Goal: Information Seeking & Learning: Learn about a topic

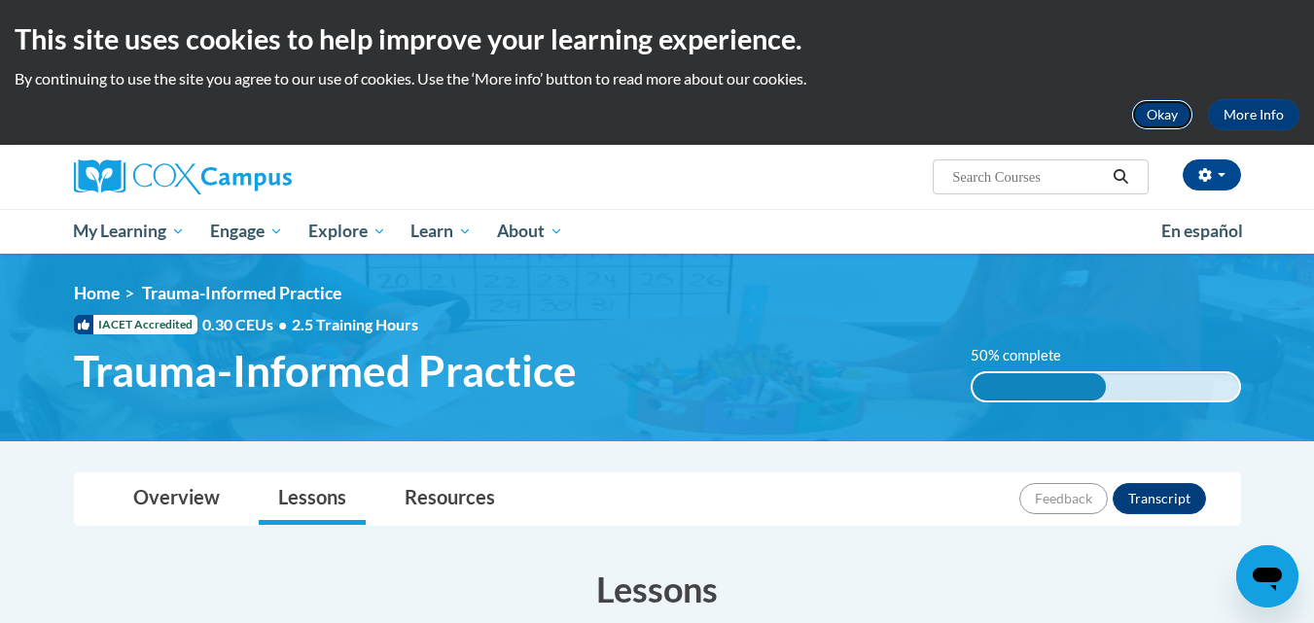
click at [1172, 109] on button "Okay" at bounding box center [1162, 114] width 62 height 31
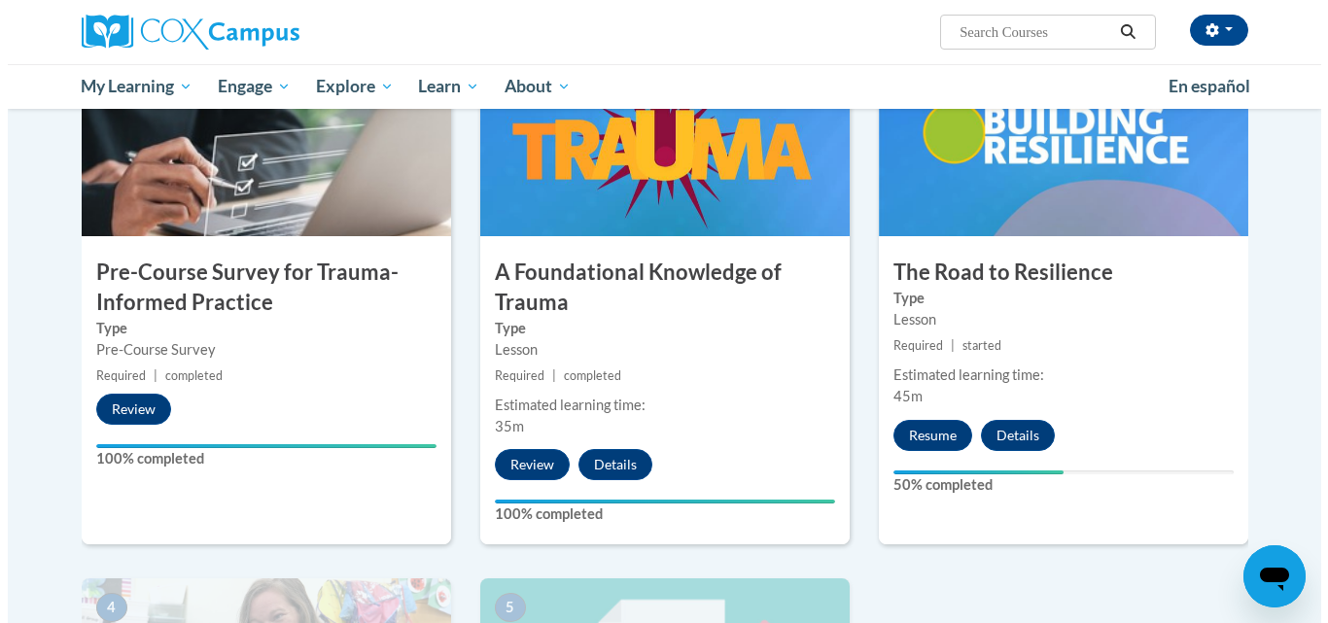
scroll to position [467, 0]
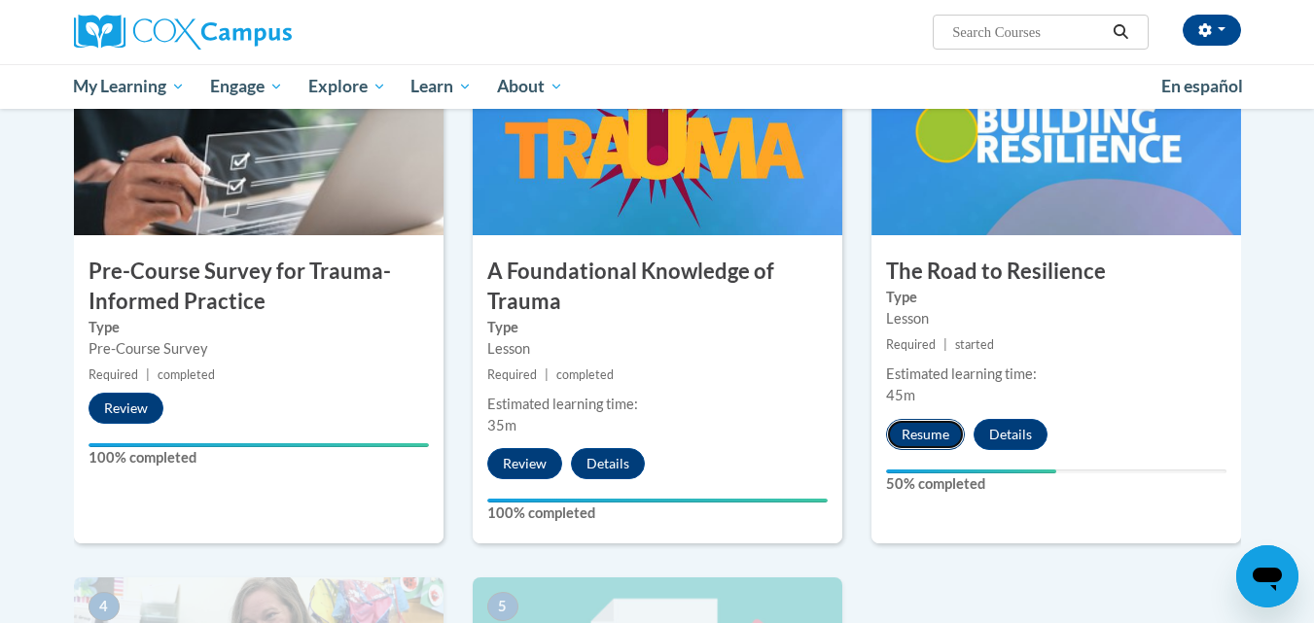
click at [940, 432] on button "Resume" at bounding box center [925, 434] width 79 height 31
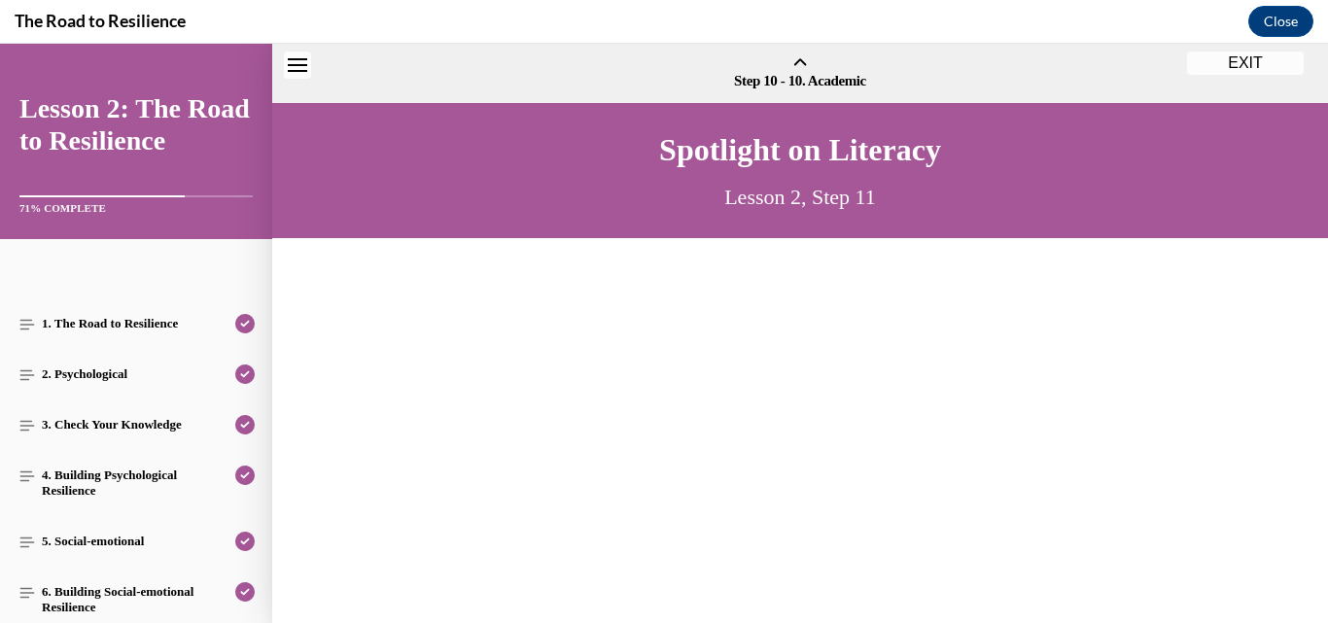
scroll to position [59, 0]
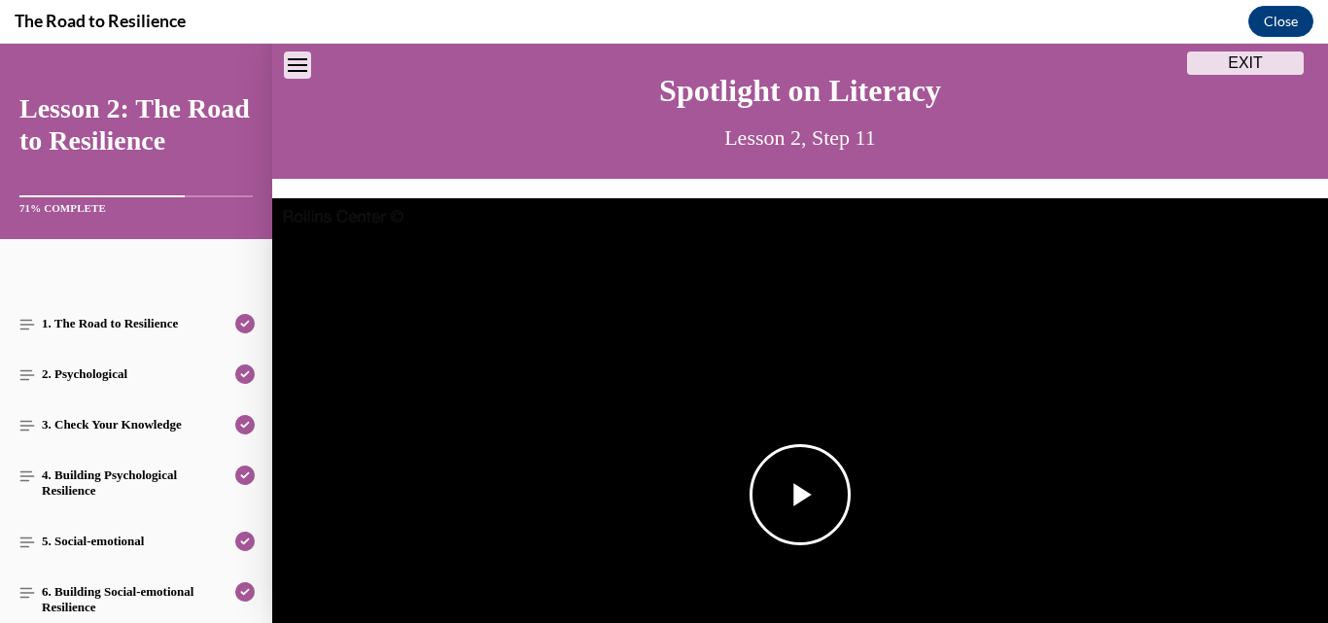
click at [800, 495] on span "Video player" at bounding box center [800, 495] width 0 height 0
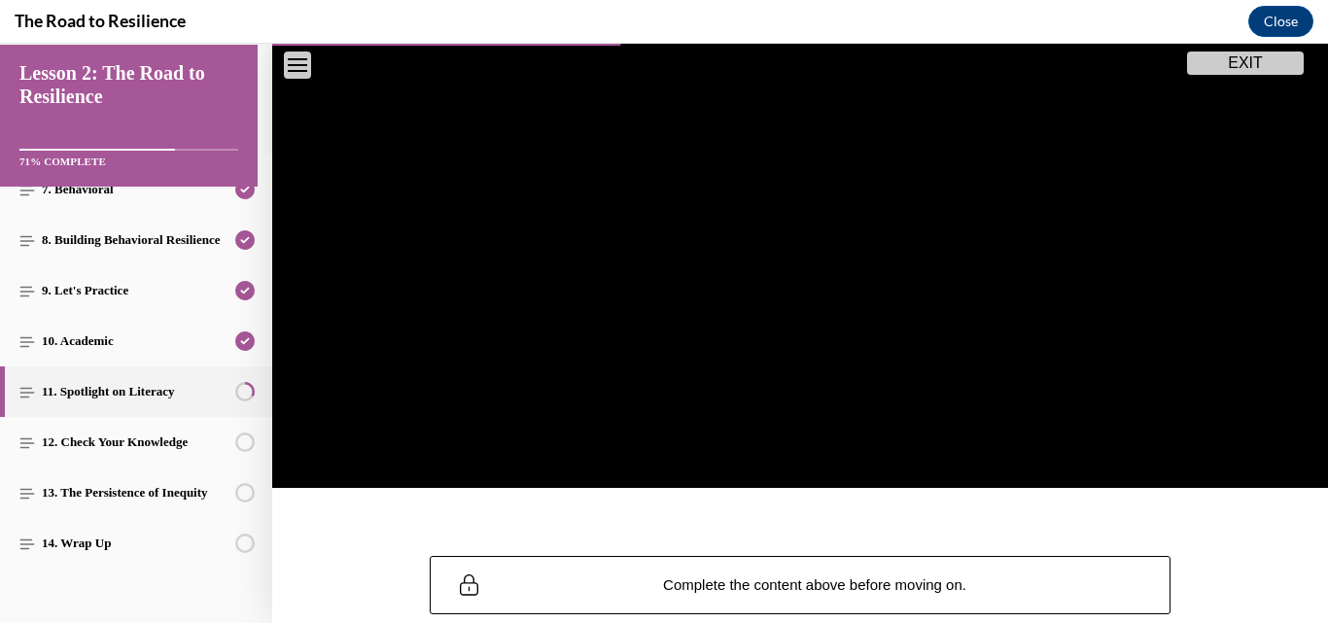
scroll to position [496, 0]
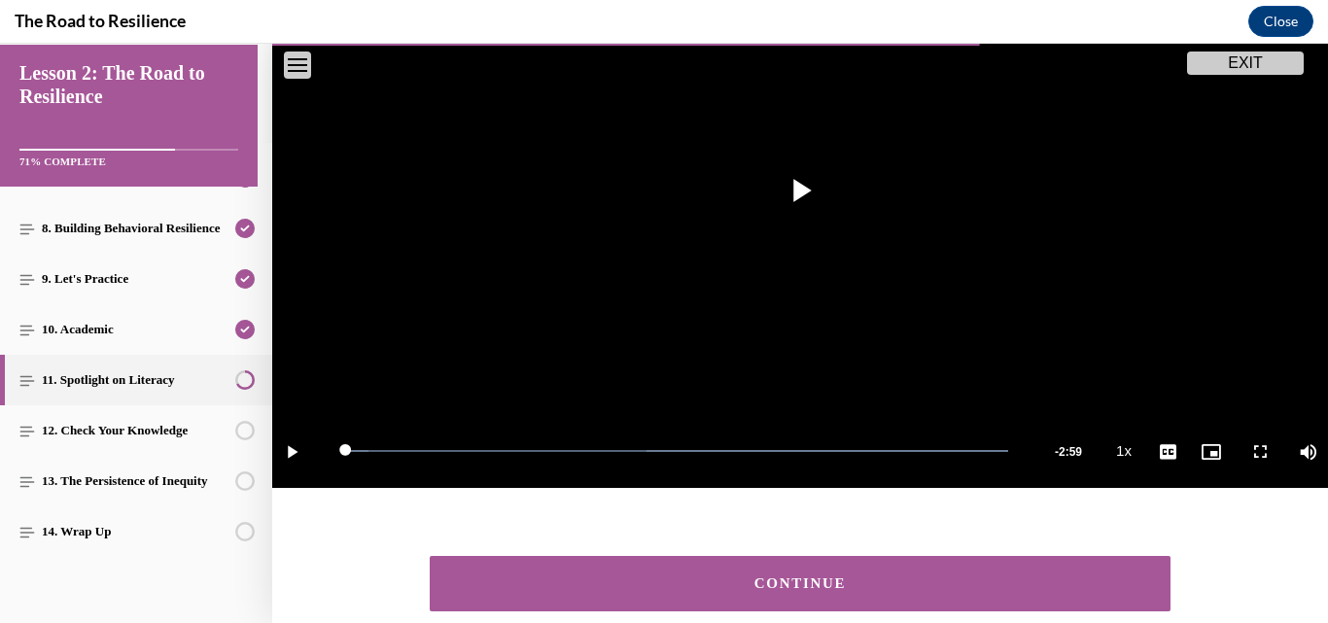
click at [589, 582] on div "CONTINUE" at bounding box center [800, 584] width 681 height 15
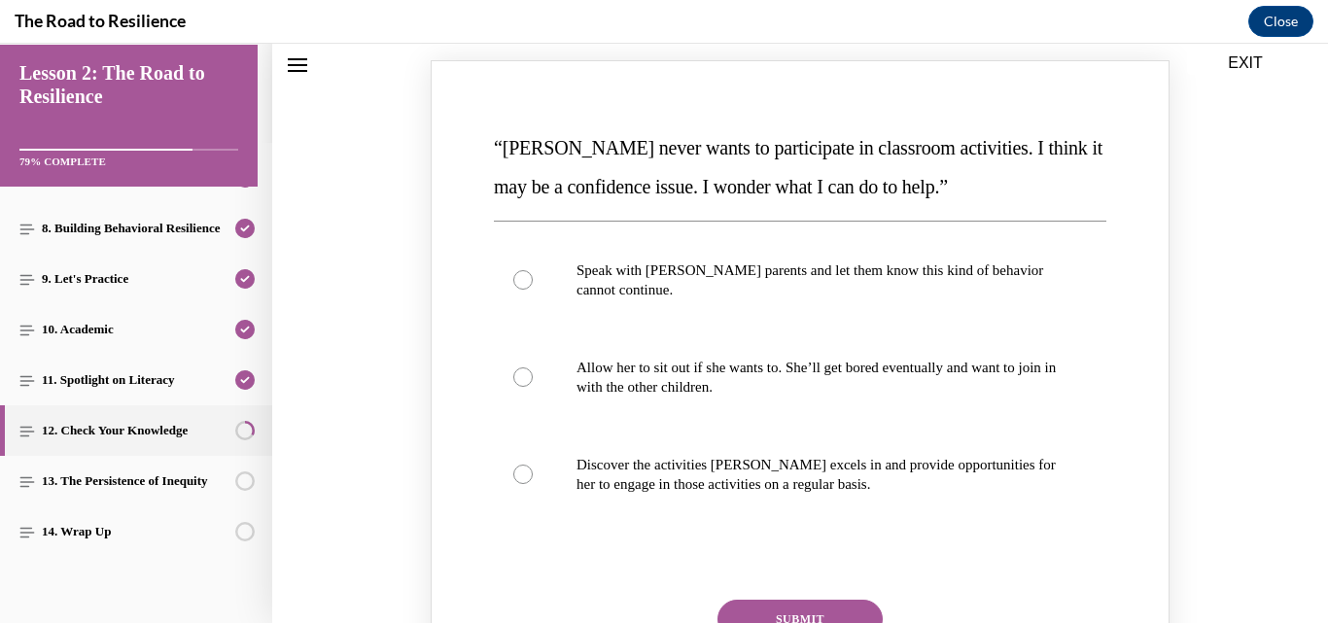
scroll to position [294, 0]
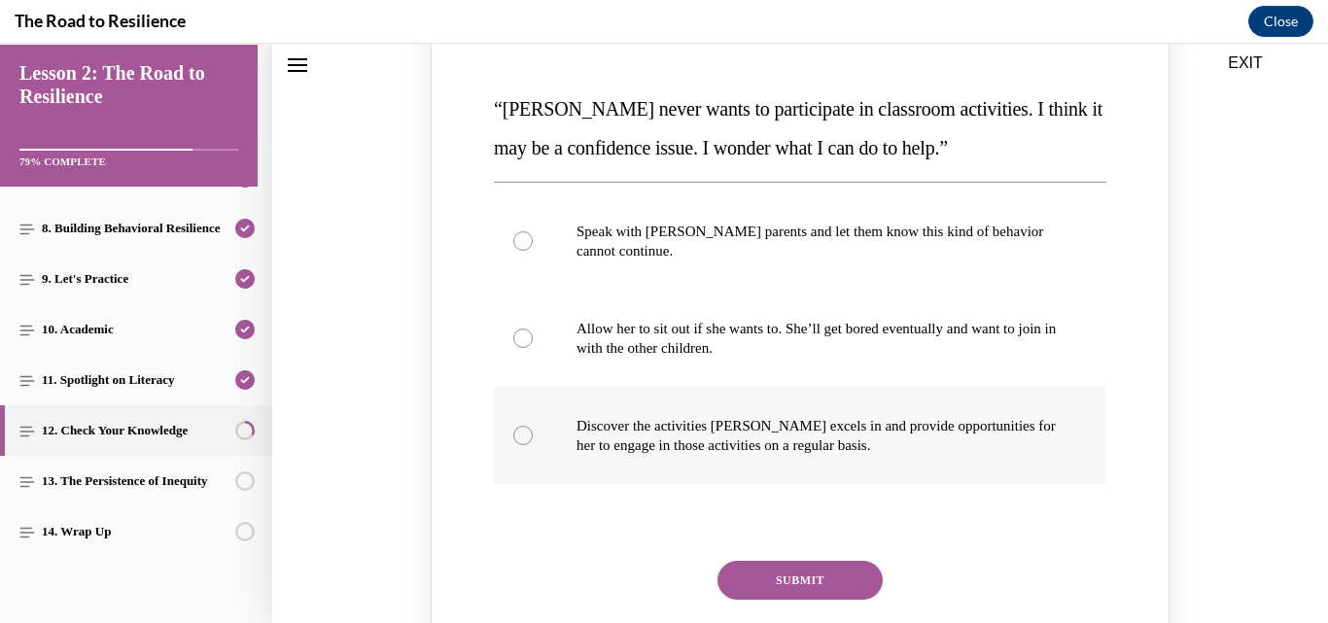
click at [527, 436] on label "Discover the activities [PERSON_NAME] excels in and provide opportunities for h…" at bounding box center [800, 435] width 613 height 97
click at [527, 436] on input "Discover the activities [PERSON_NAME] excels in and provide opportunities for h…" at bounding box center [522, 435] width 19 height 19
radio input "true"
click at [787, 586] on button "SUBMIT" at bounding box center [800, 580] width 165 height 39
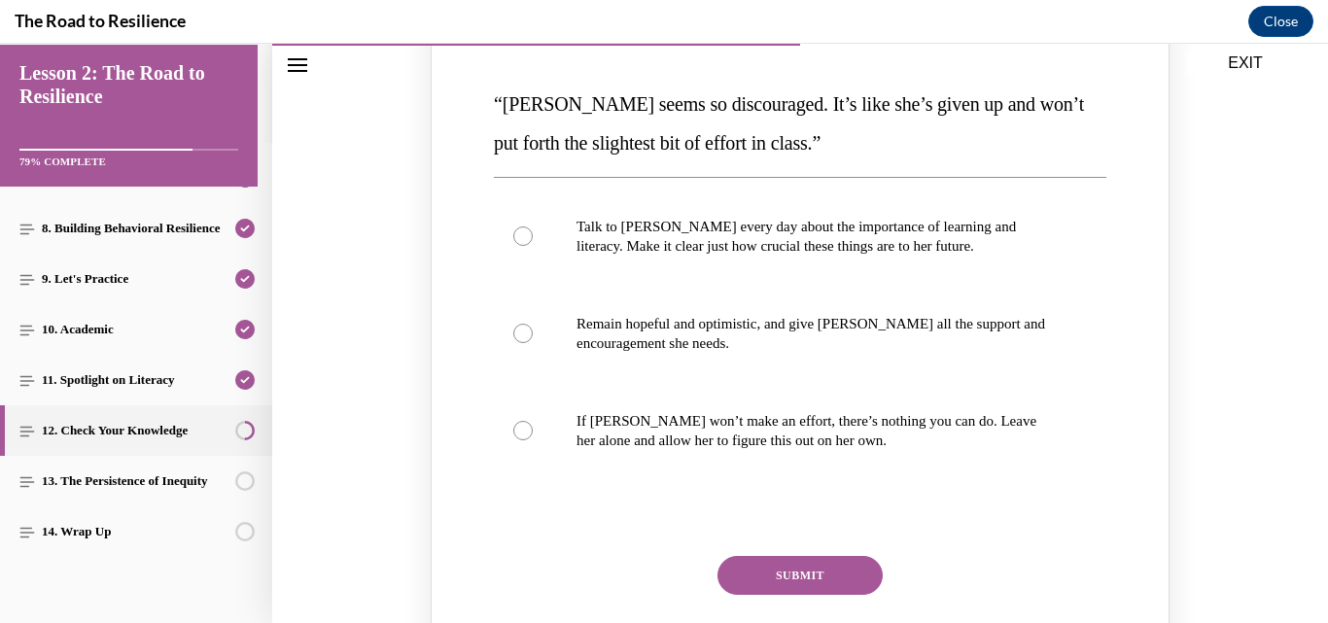
scroll to position [1150, 0]
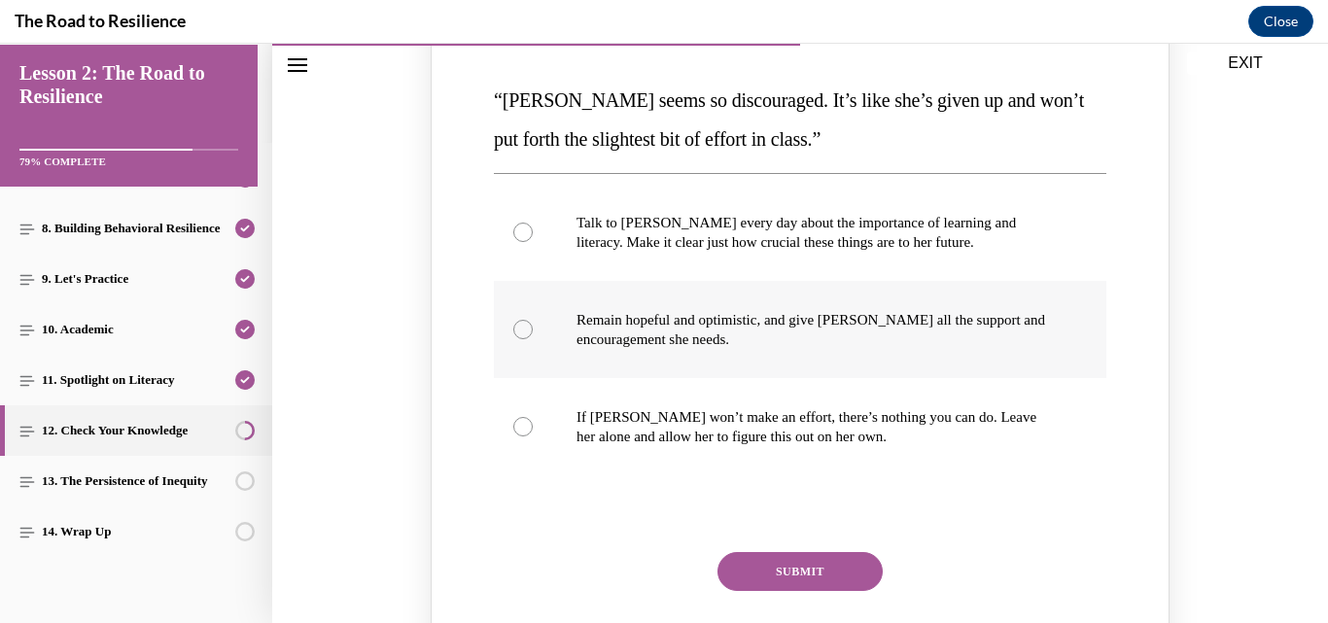
click at [944, 339] on p "Remain hopeful and optimistic, and give [PERSON_NAME] all the support and encou…" at bounding box center [817, 329] width 481 height 39
click at [533, 339] on input "Remain hopeful and optimistic, and give [PERSON_NAME] all the support and encou…" at bounding box center [522, 329] width 19 height 19
radio input "true"
click at [821, 565] on button "SUBMIT" at bounding box center [800, 571] width 165 height 39
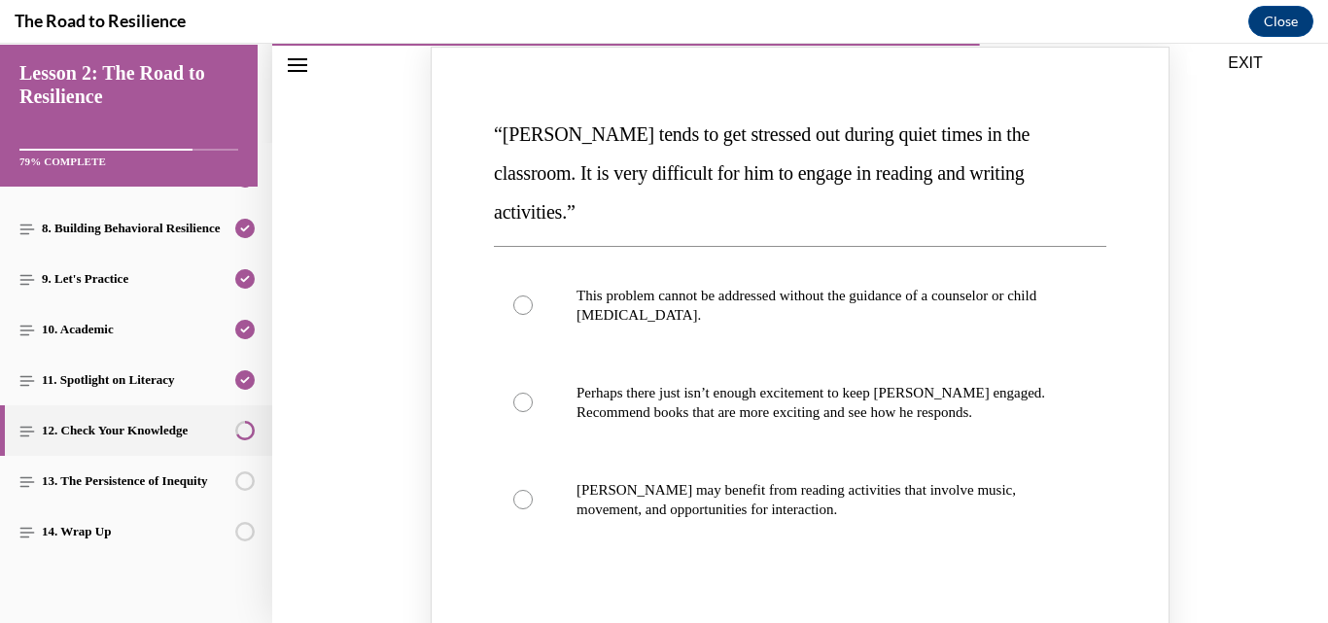
scroll to position [1967, 0]
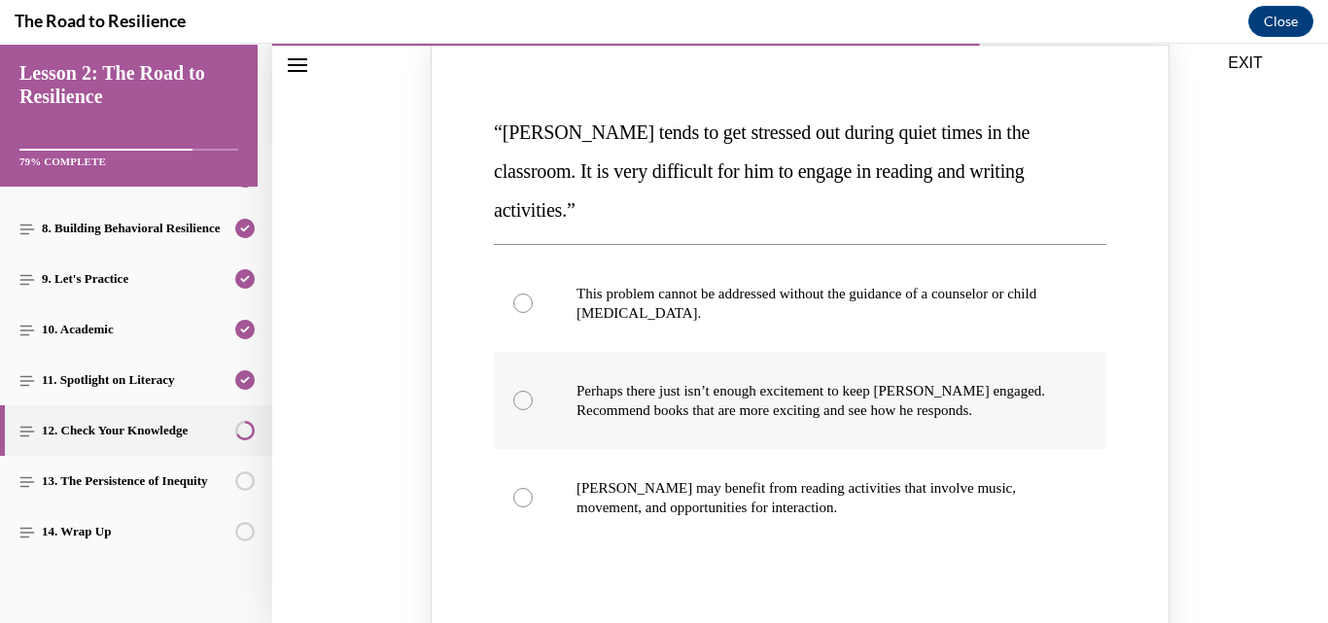
click at [987, 381] on p "Perhaps there just isn’t enough excitement to keep [PERSON_NAME] engaged. Recom…" at bounding box center [817, 400] width 481 height 39
click at [533, 391] on input "Perhaps there just isn’t enough excitement to keep [PERSON_NAME] engaged. Recom…" at bounding box center [522, 400] width 19 height 19
radio input "true"
click at [727, 478] on p "[PERSON_NAME] may benefit from reading activities that involve music, movement,…" at bounding box center [817, 497] width 481 height 39
click at [533, 488] on input "[PERSON_NAME] may benefit from reading activities that involve music, movement,…" at bounding box center [522, 497] width 19 height 19
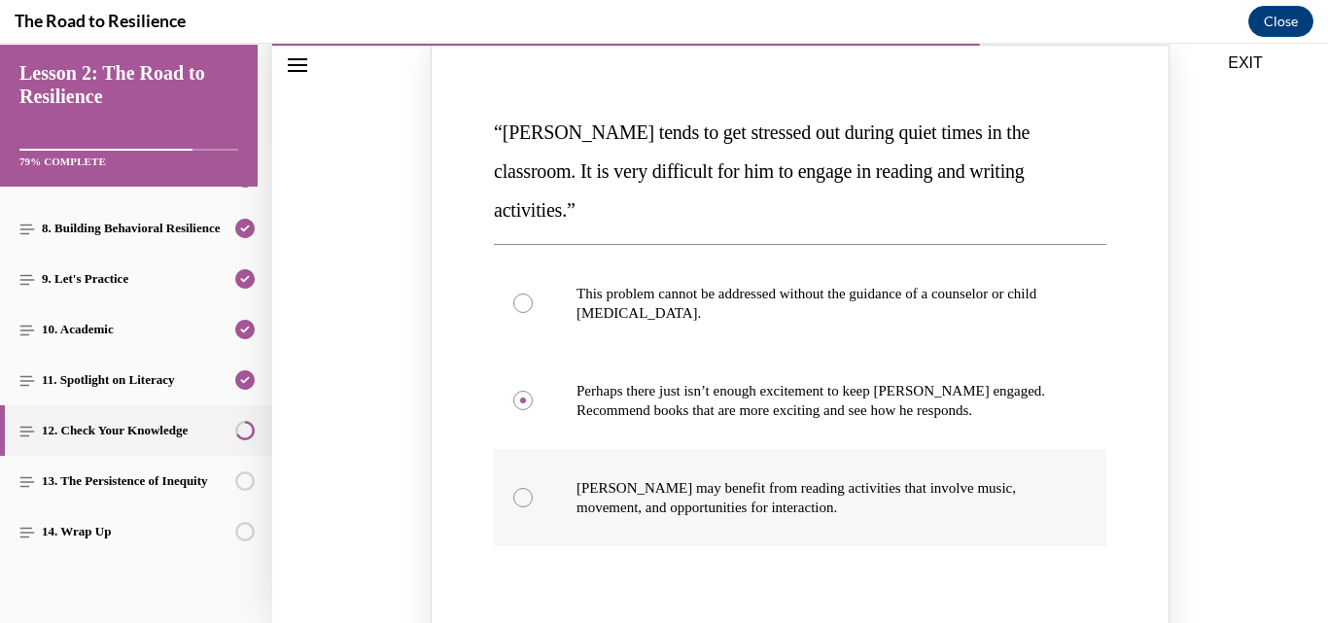
radio input "true"
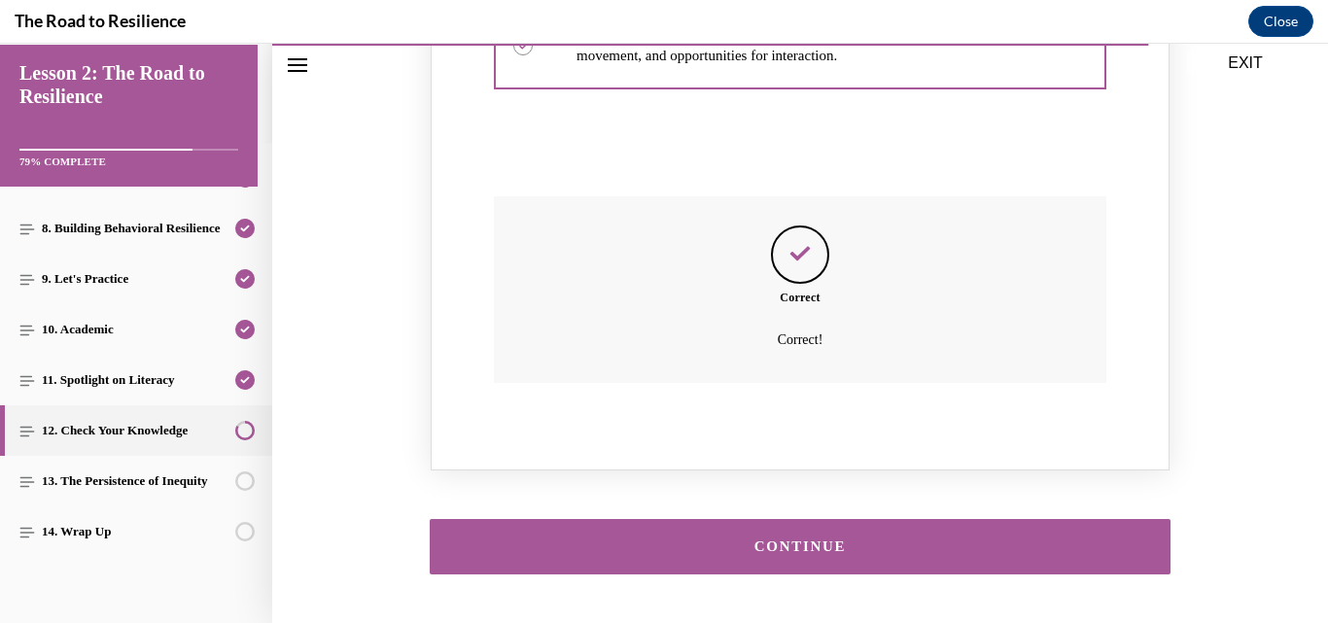
scroll to position [2454, 0]
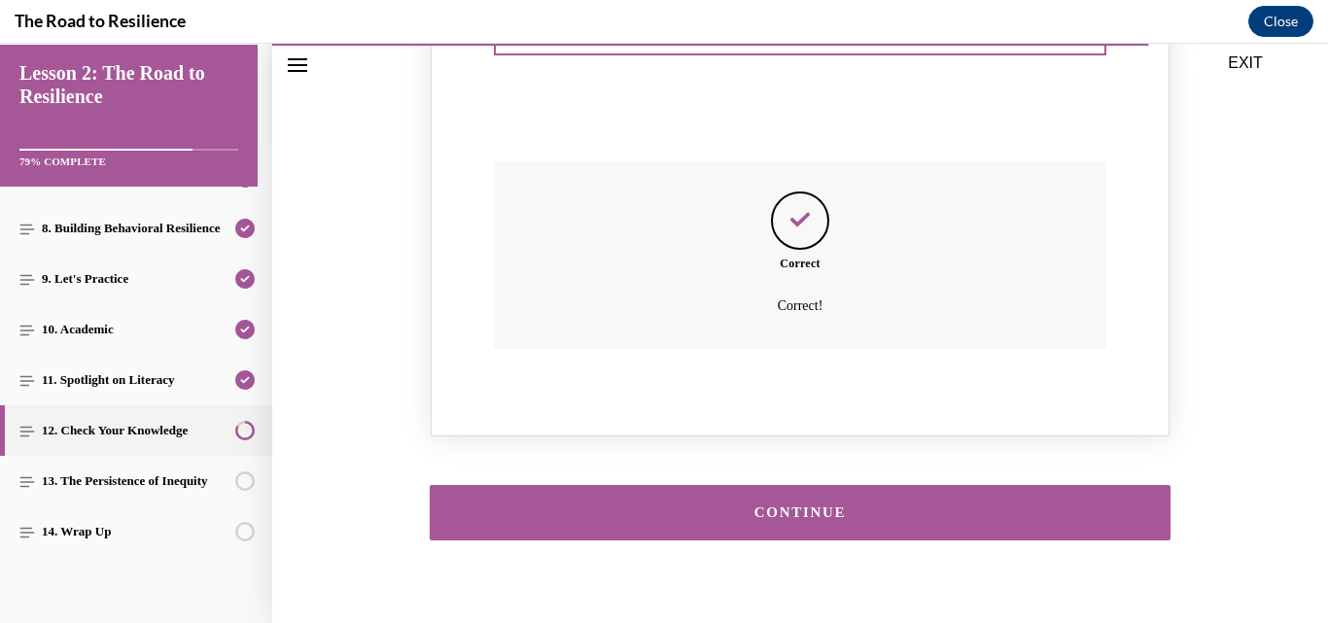
click at [1043, 506] on div "CONTINUE" at bounding box center [800, 513] width 681 height 15
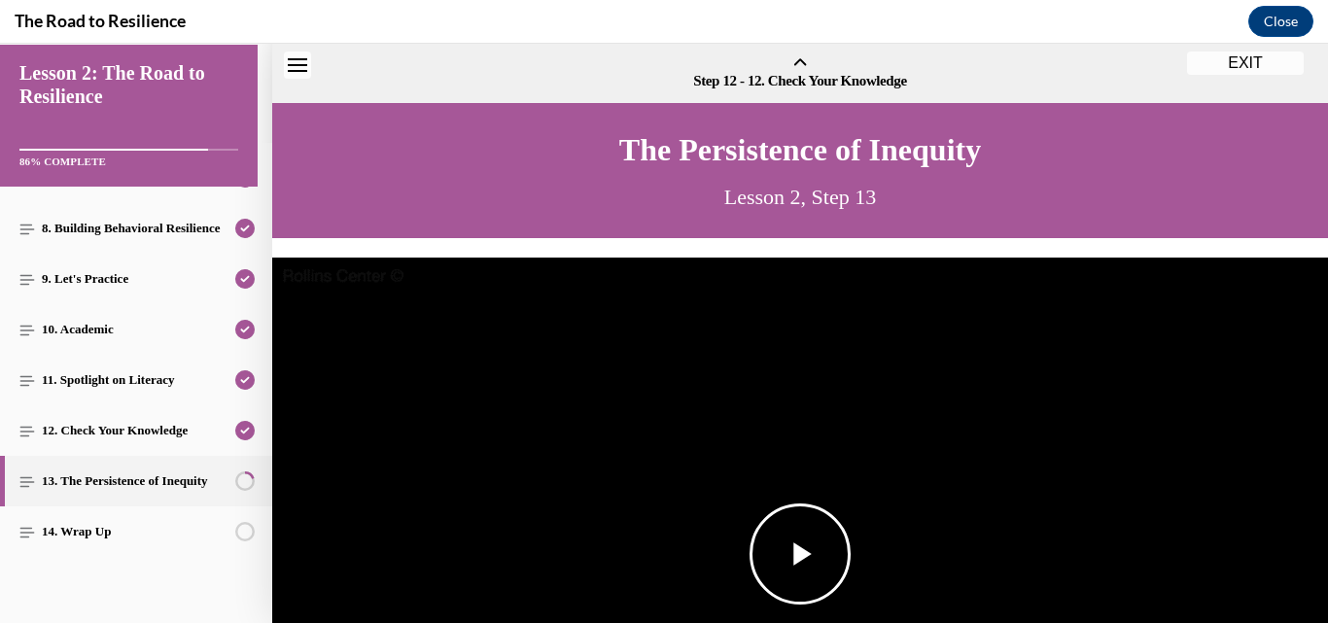
scroll to position [60, 0]
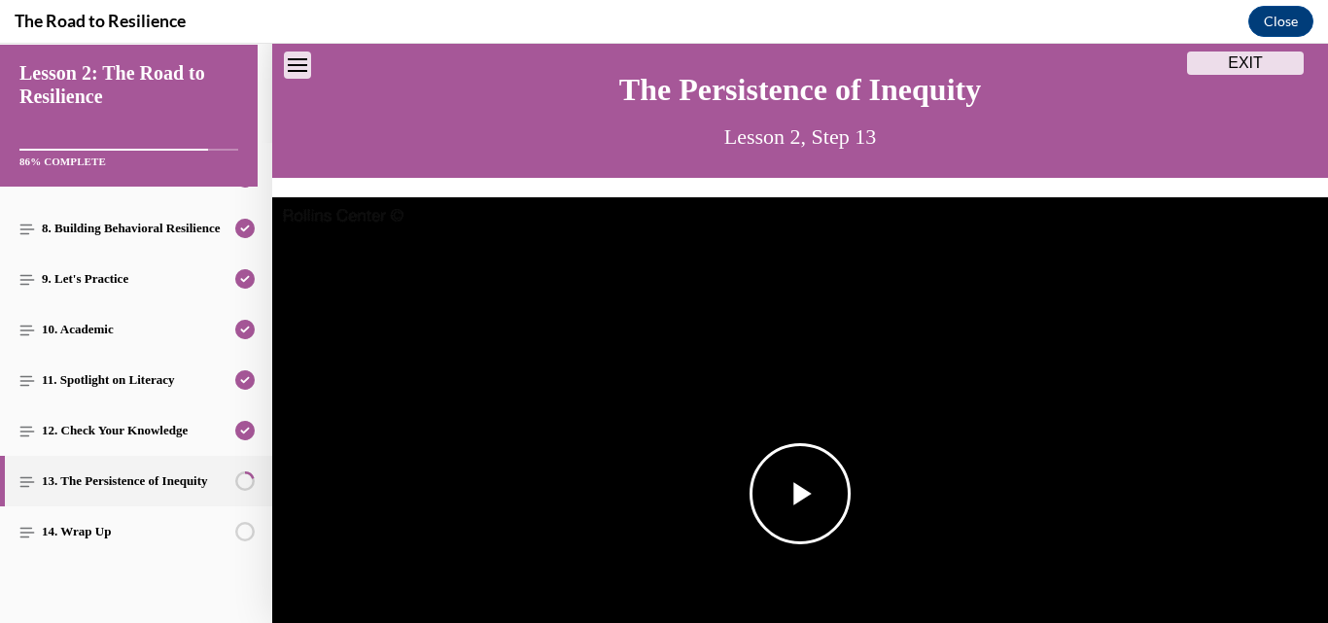
click at [800, 494] on span "Video player" at bounding box center [800, 494] width 0 height 0
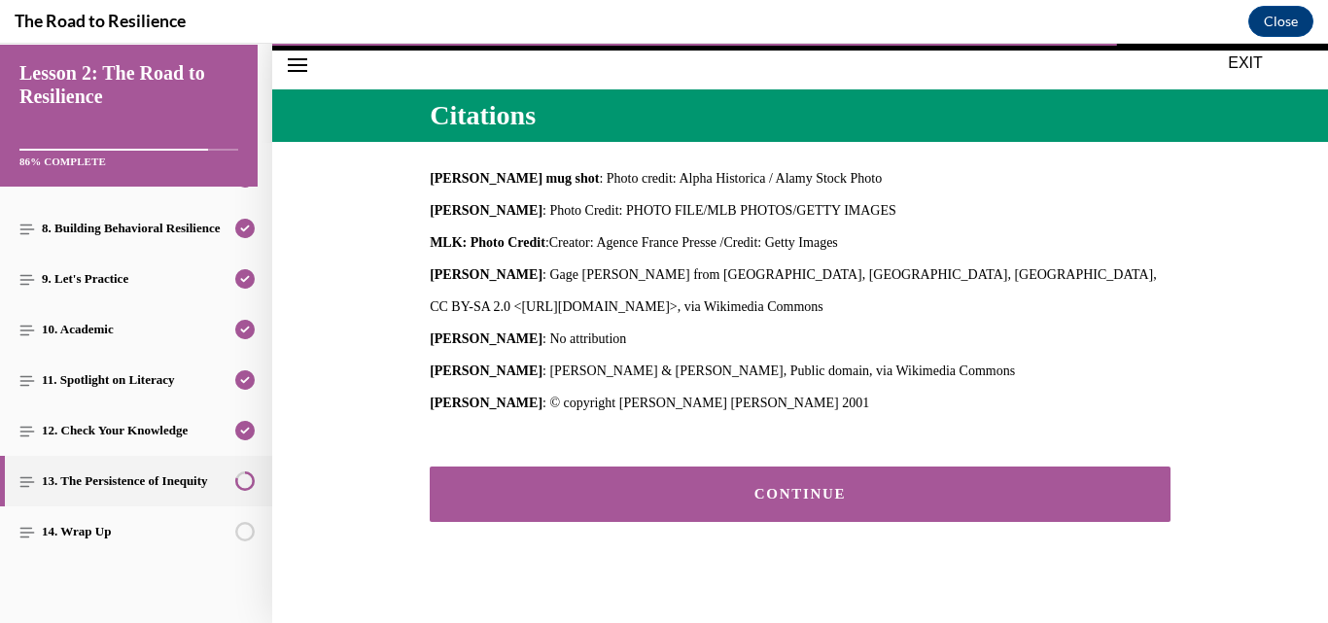
scroll to position [813, 0]
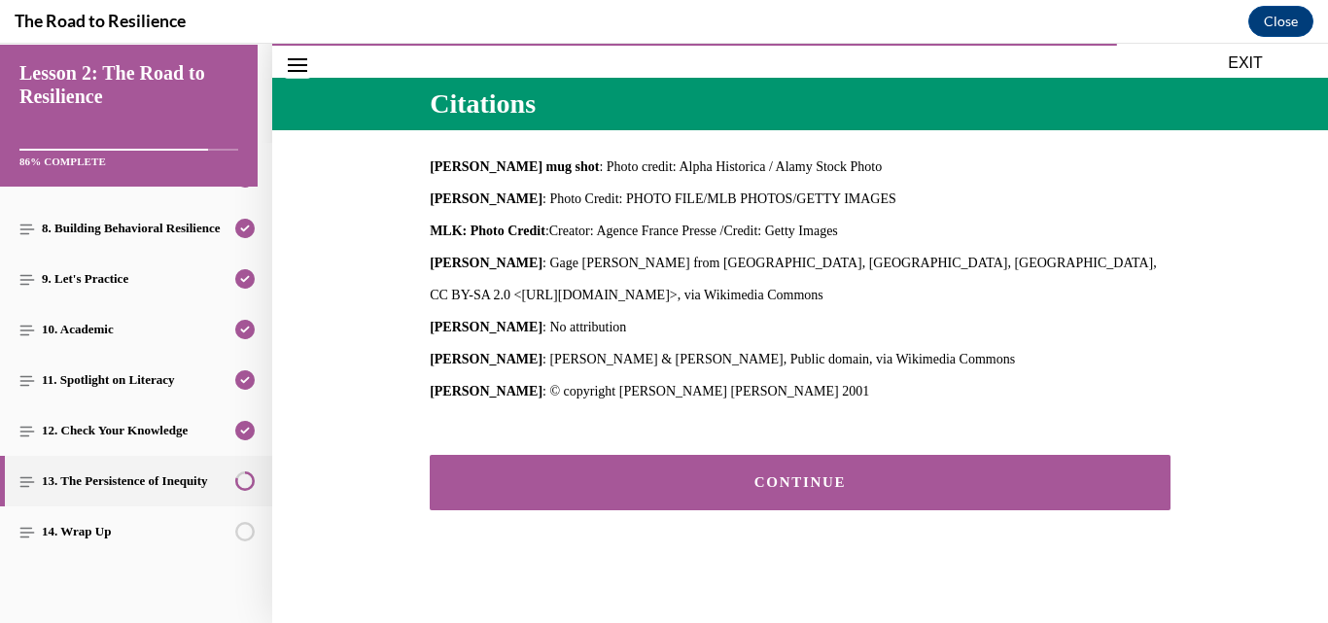
click at [1066, 499] on button "CONTINUE" at bounding box center [800, 482] width 741 height 55
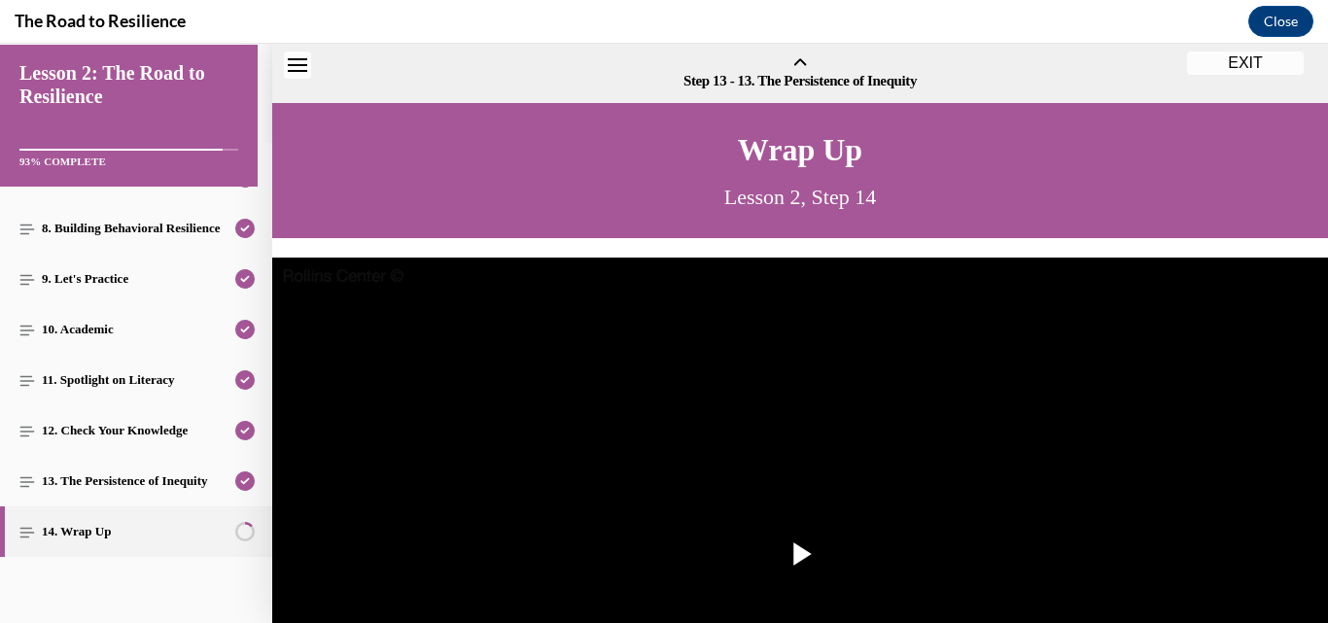
scroll to position [60, 0]
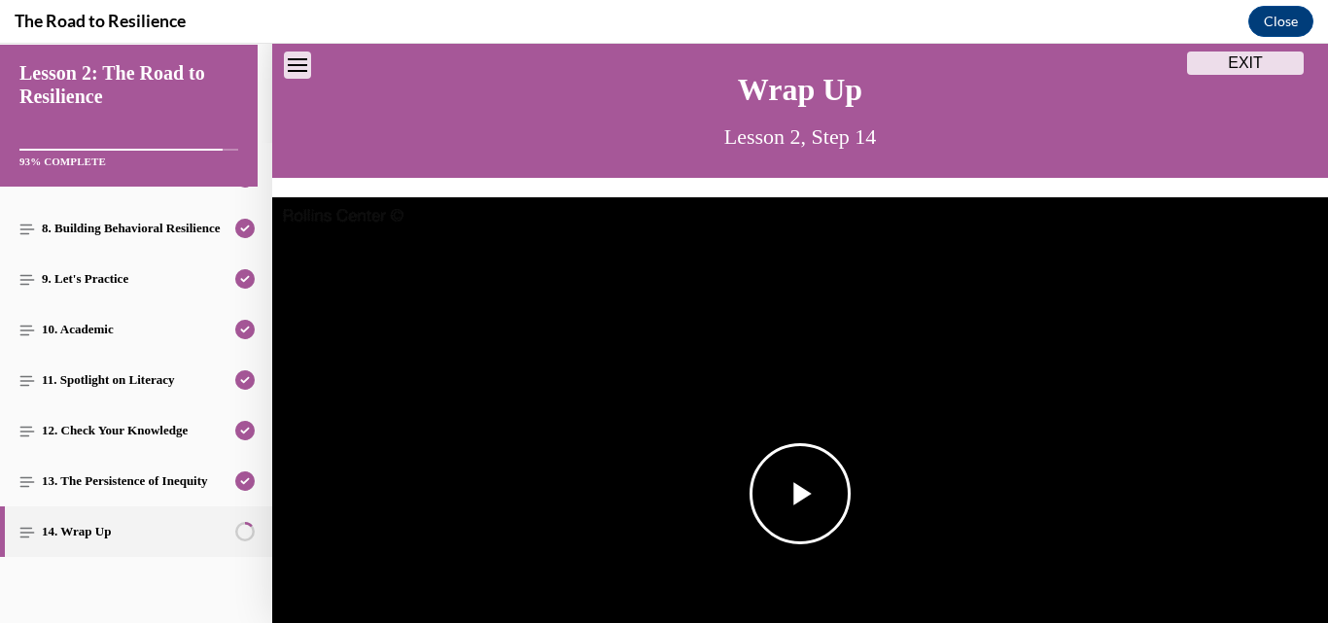
click at [848, 478] on img "Video player" at bounding box center [800, 494] width 1056 height 594
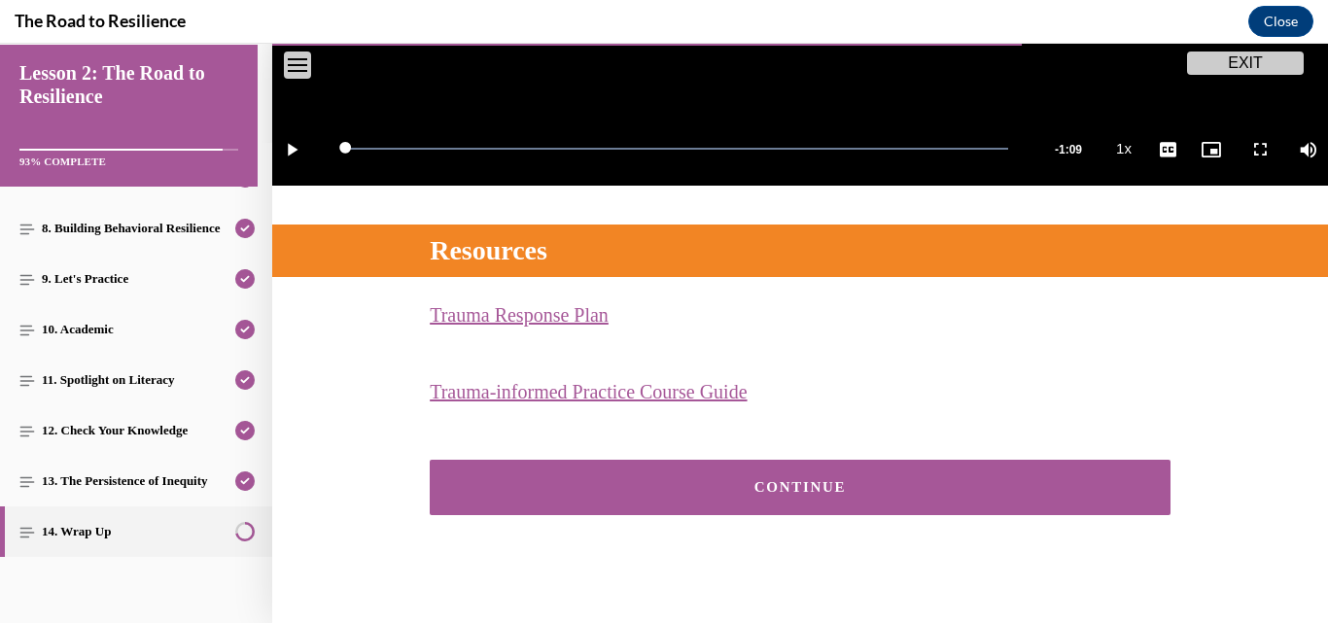
scroll to position [671, 0]
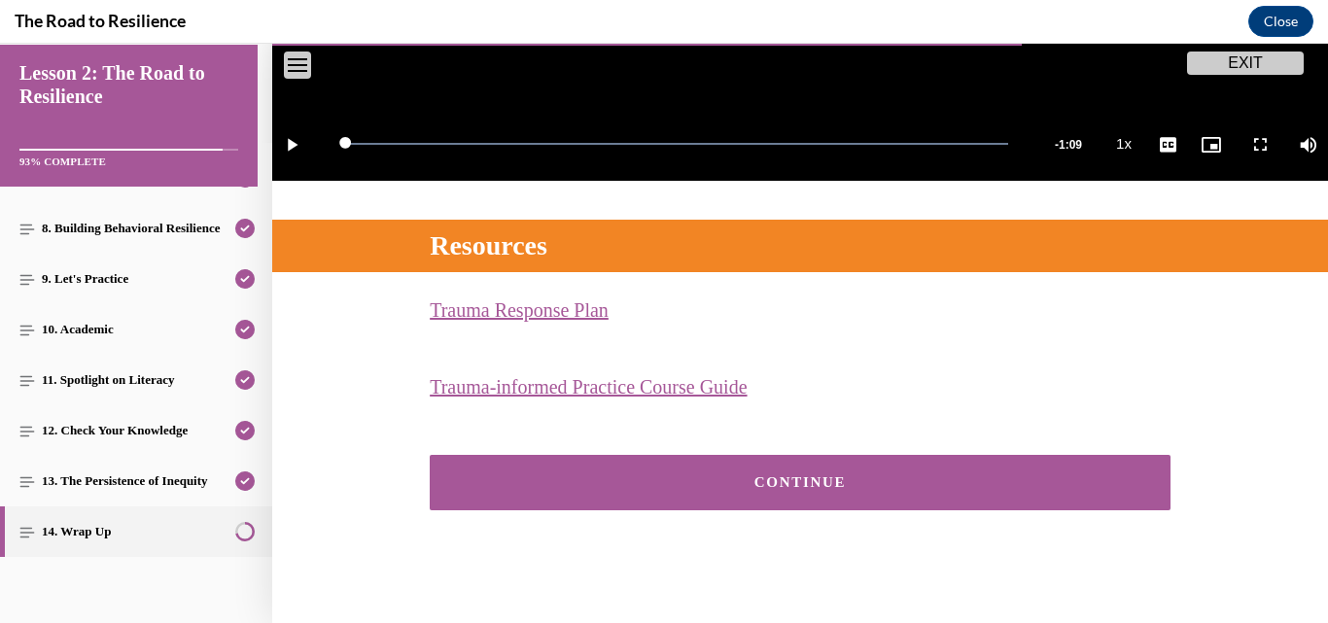
click at [1034, 496] on button "CONTINUE" at bounding box center [800, 482] width 741 height 55
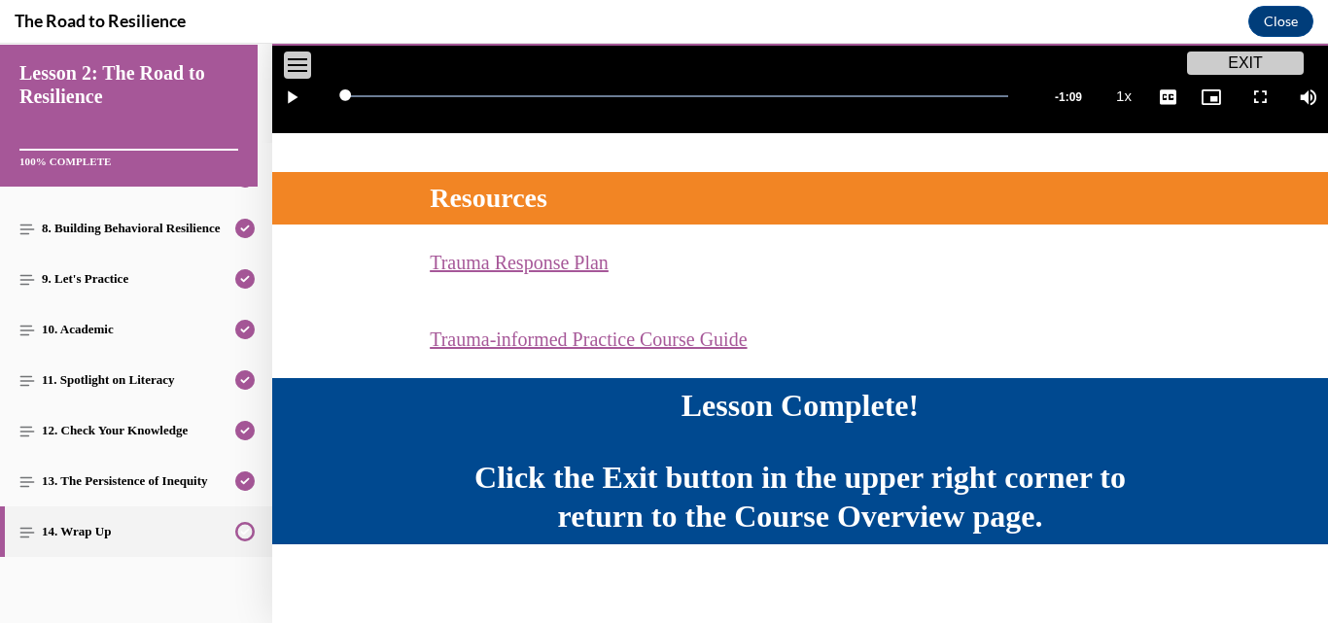
scroll to position [723, 0]
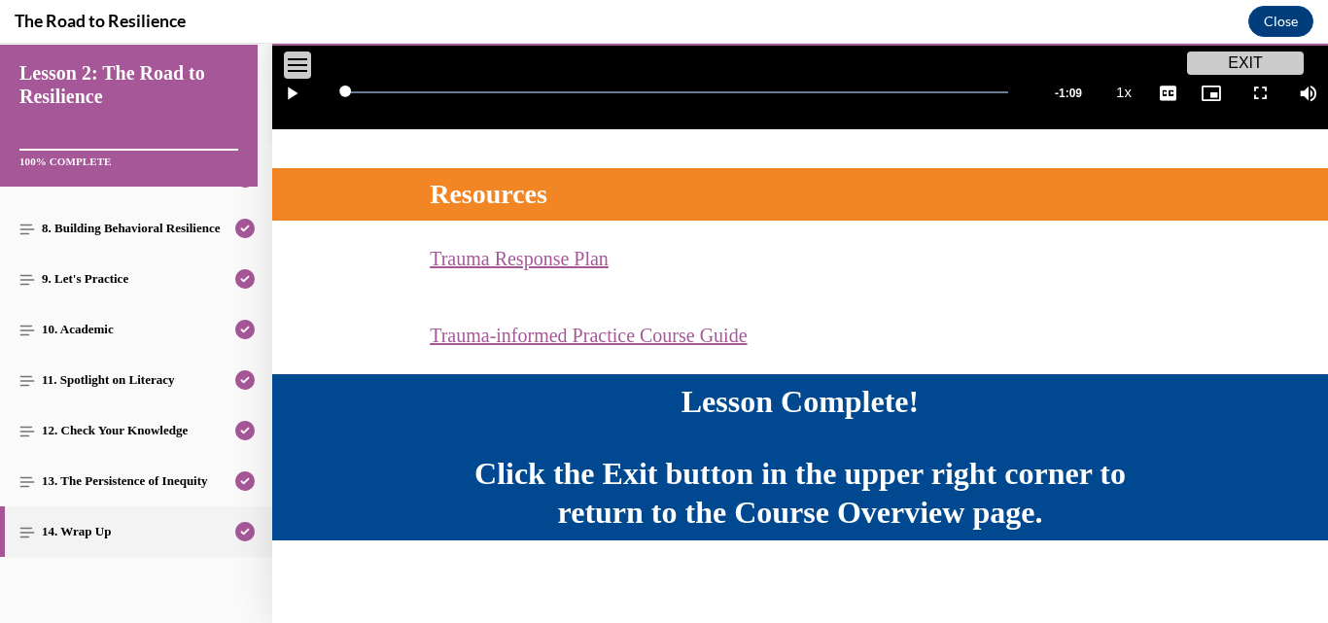
click at [1237, 55] on button "EXIT" at bounding box center [1245, 63] width 117 height 23
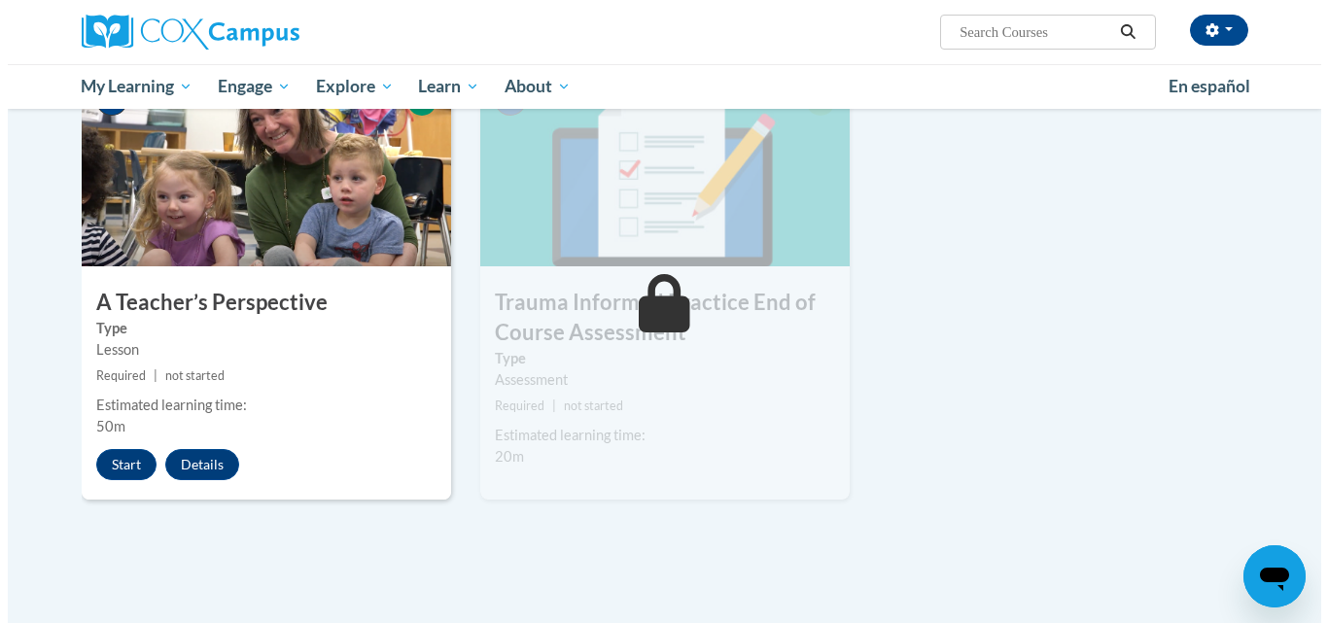
scroll to position [1011, 0]
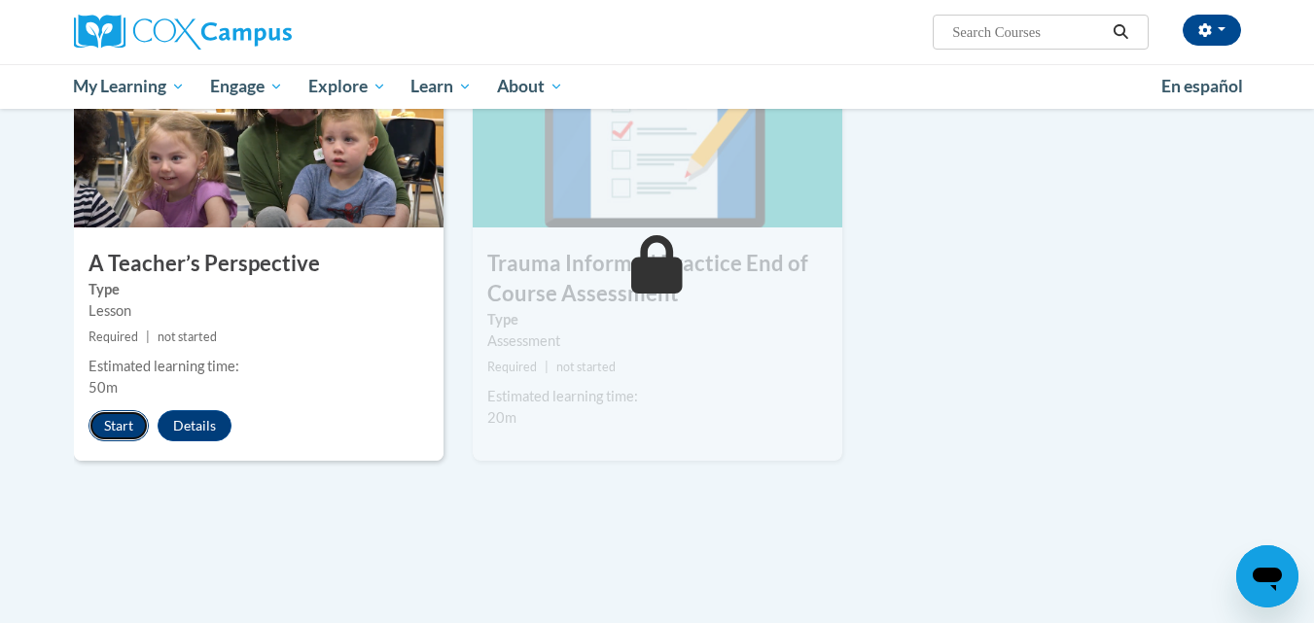
click at [119, 420] on button "Start" at bounding box center [118, 425] width 60 height 31
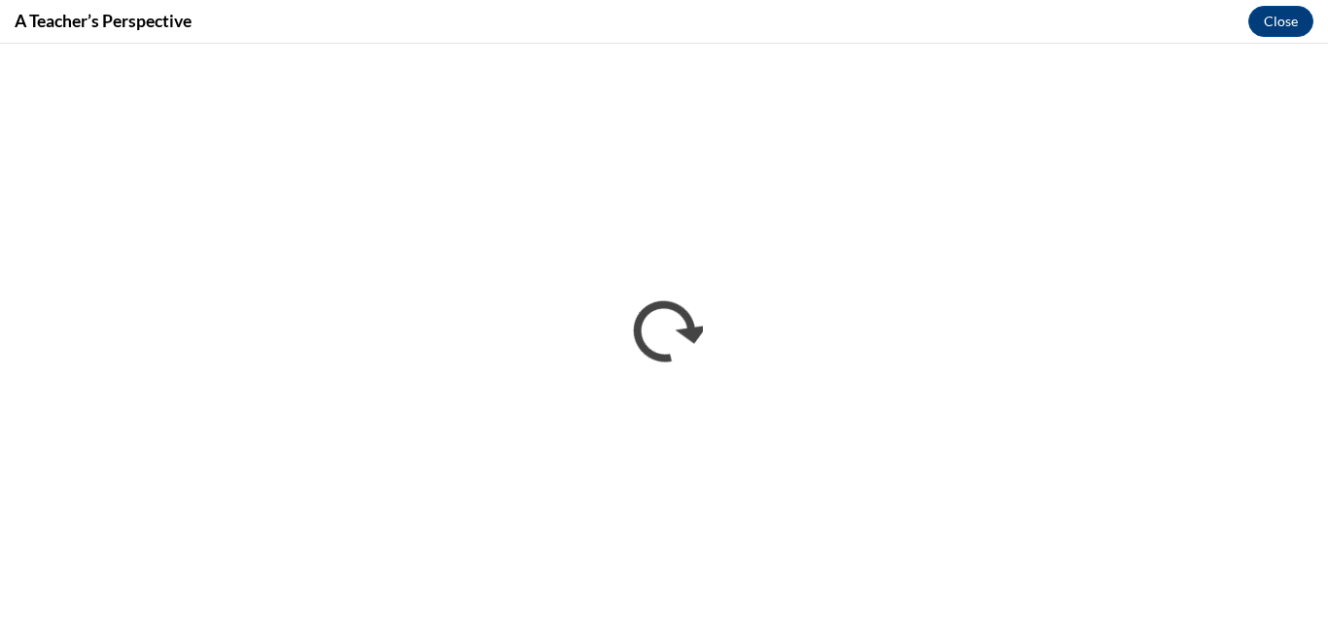
scroll to position [0, 0]
